Goal: Task Accomplishment & Management: Complete application form

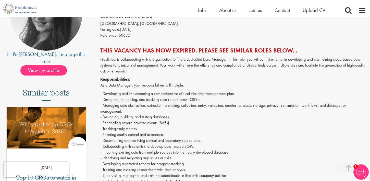
scroll to position [89, 0]
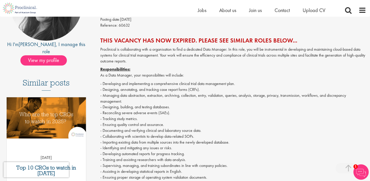
click at [248, 39] on h2 "This vacancy has now expired. Please see similar roles below..." at bounding box center [233, 40] width 266 height 7
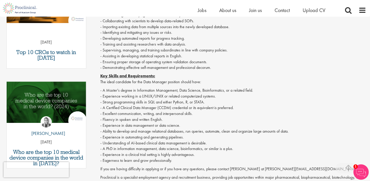
scroll to position [0, 0]
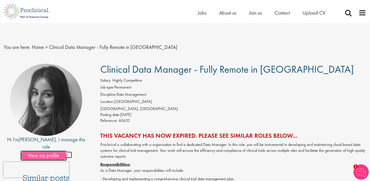
click at [45, 150] on span "View my profile" at bounding box center [43, 155] width 46 height 10
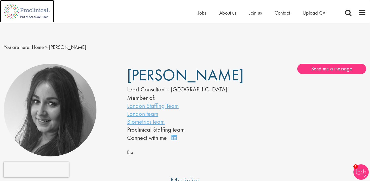
click at [45, 11] on img at bounding box center [27, 11] width 54 height 22
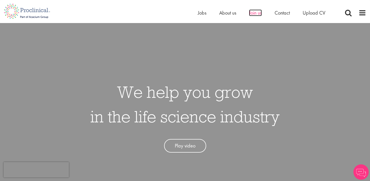
click at [257, 15] on span "Join us" at bounding box center [255, 12] width 13 height 7
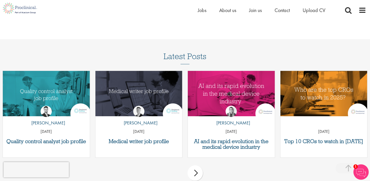
scroll to position [708, 0]
